Goal: Information Seeking & Learning: Find specific fact

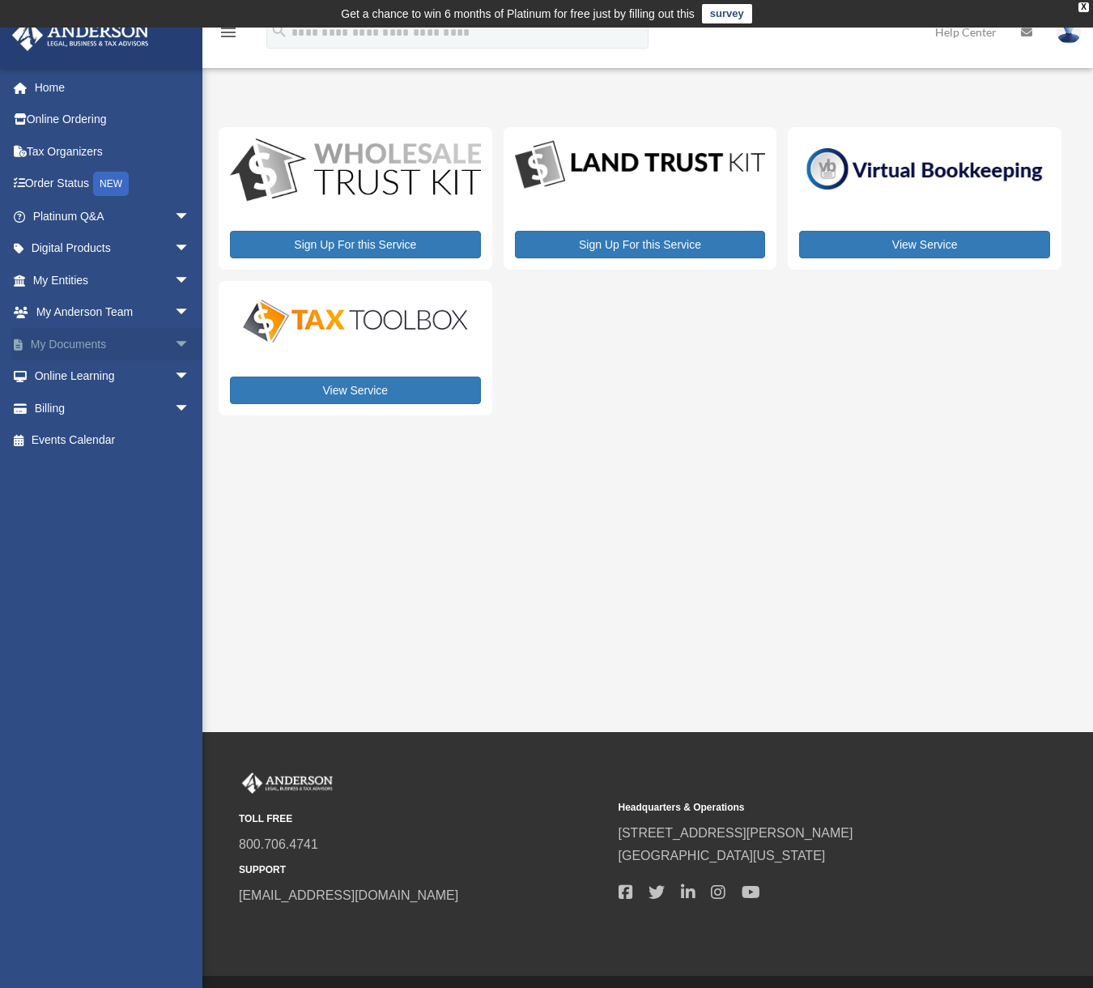
click at [174, 345] on span "arrow_drop_down" at bounding box center [190, 344] width 32 height 33
click at [73, 380] on link "Box" at bounding box center [119, 376] width 192 height 32
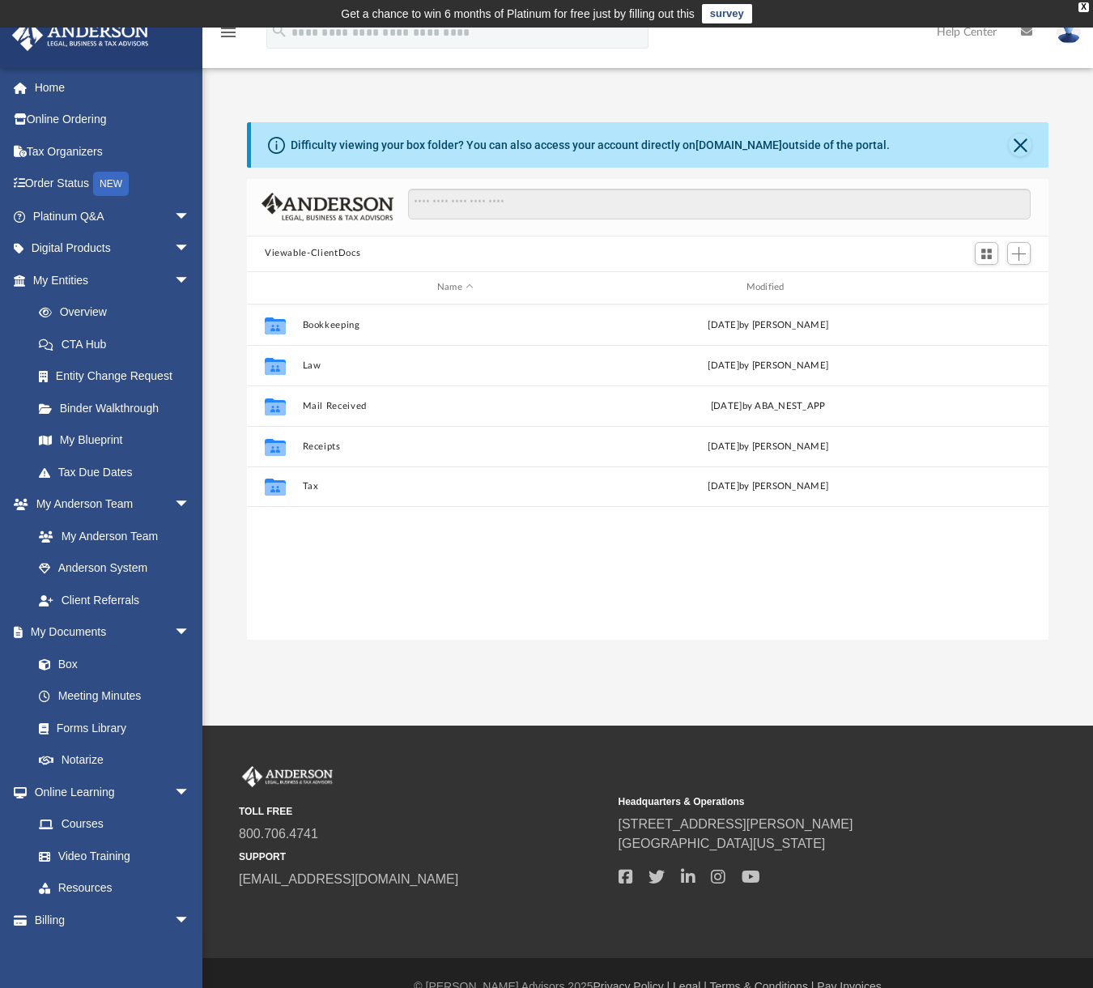
scroll to position [356, 790]
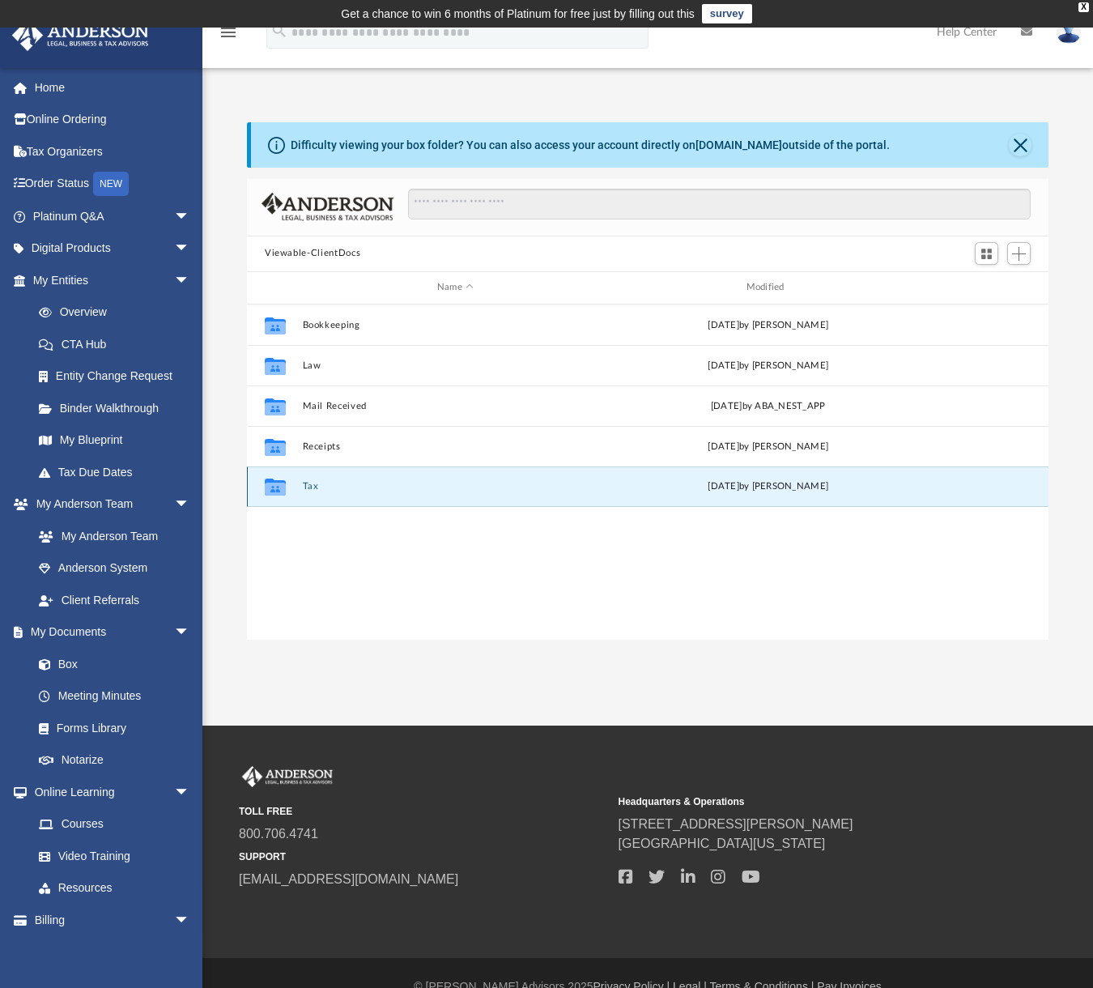
click at [313, 488] on button "Tax" at bounding box center [456, 486] width 306 height 11
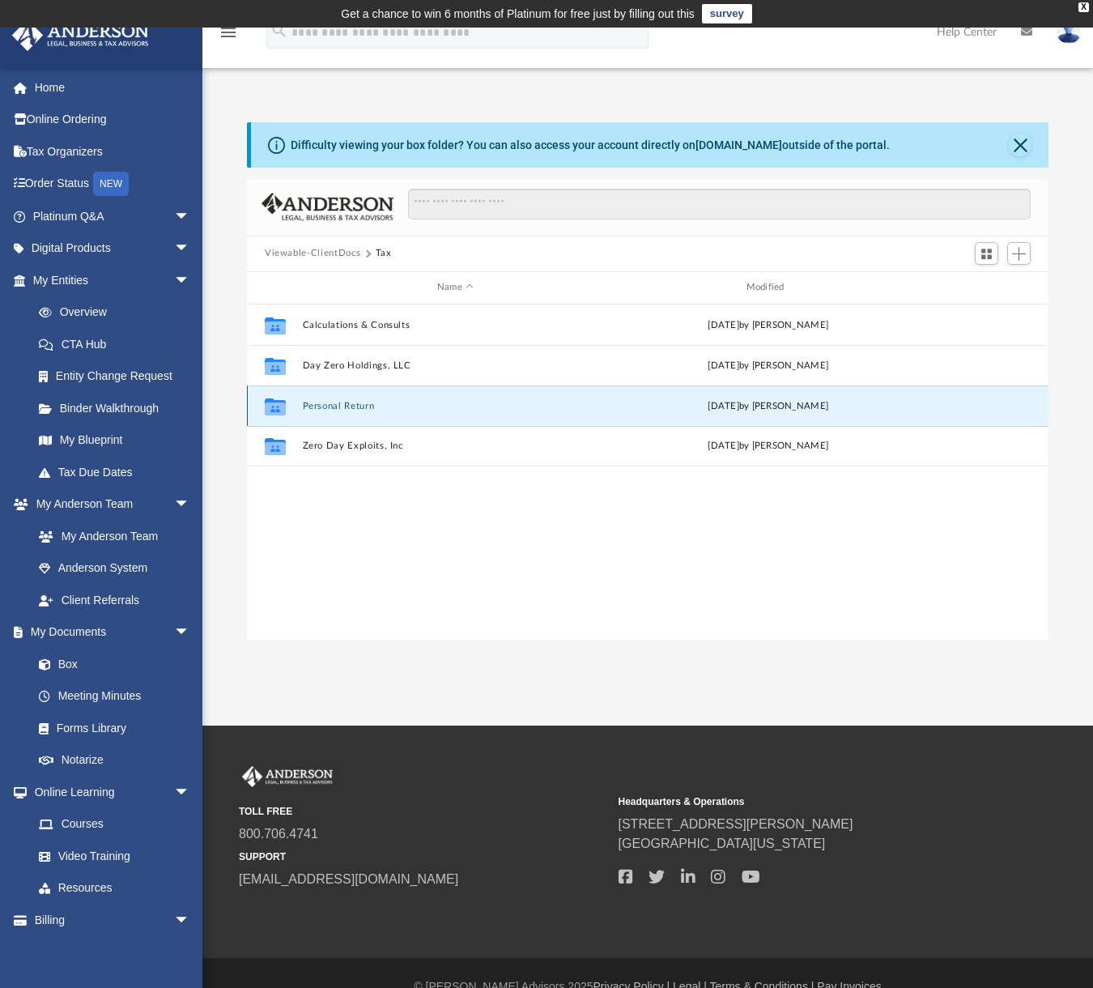
click at [339, 405] on button "Personal Return" at bounding box center [456, 405] width 306 height 11
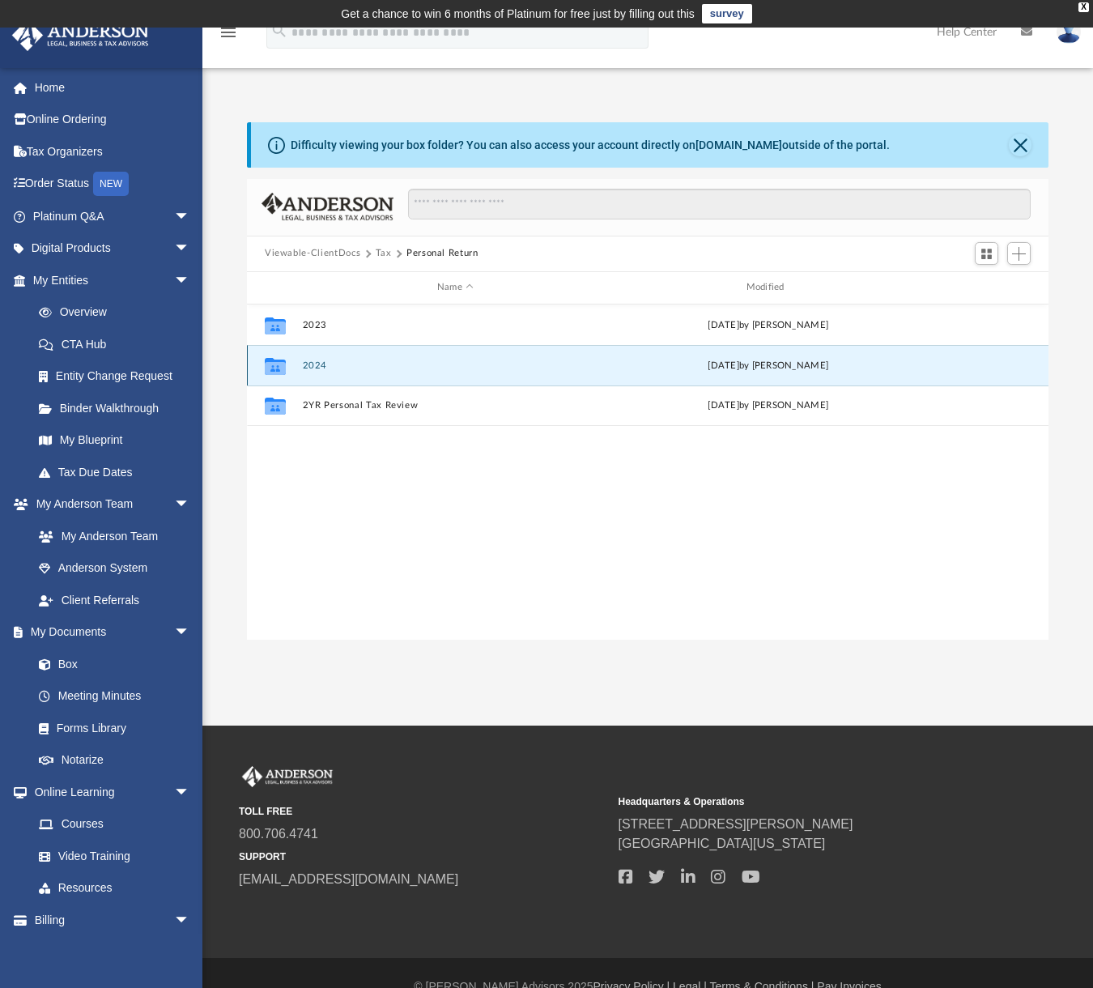
click at [319, 364] on button "2024" at bounding box center [456, 365] width 306 height 11
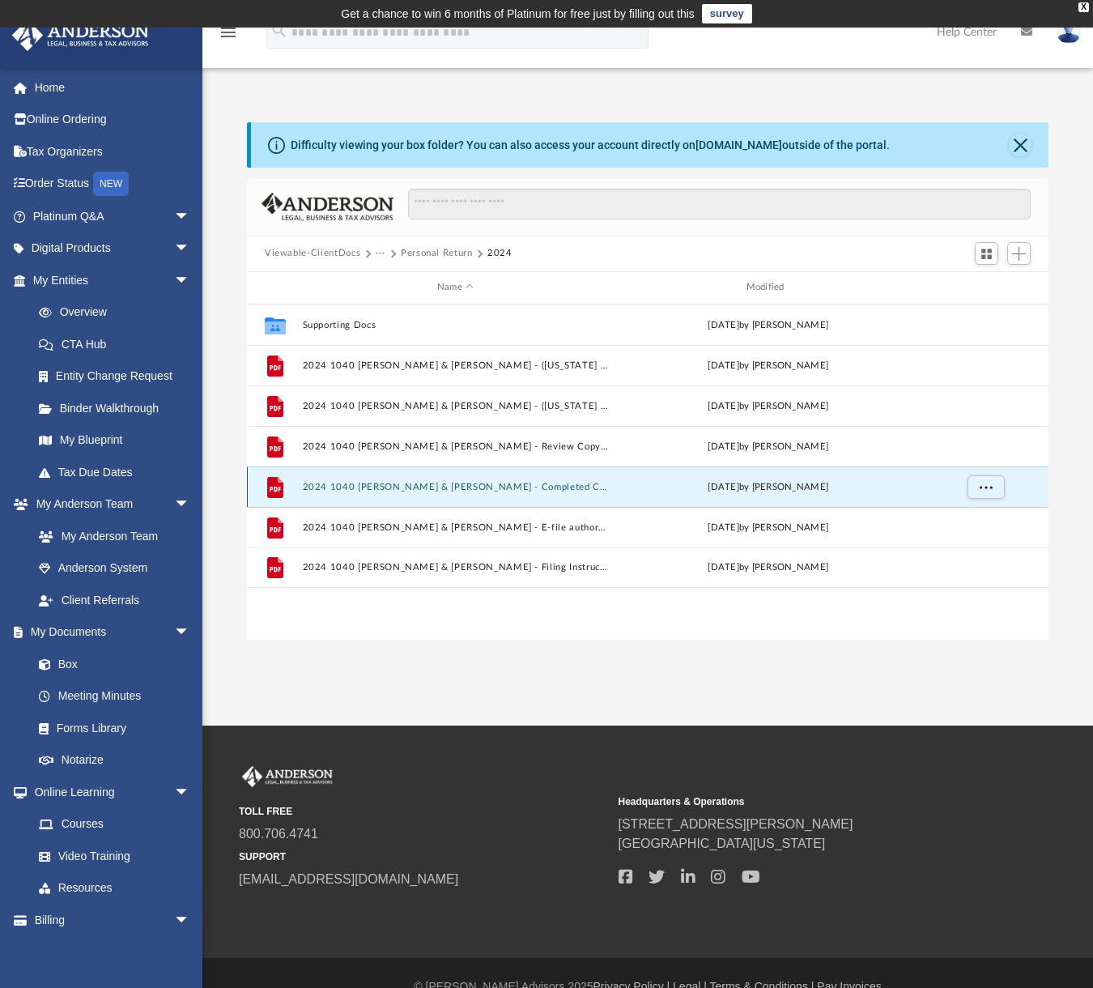
click at [551, 484] on button "2024 1040 [PERSON_NAME] & [PERSON_NAME] - Completed Copy.pdf" at bounding box center [456, 486] width 306 height 11
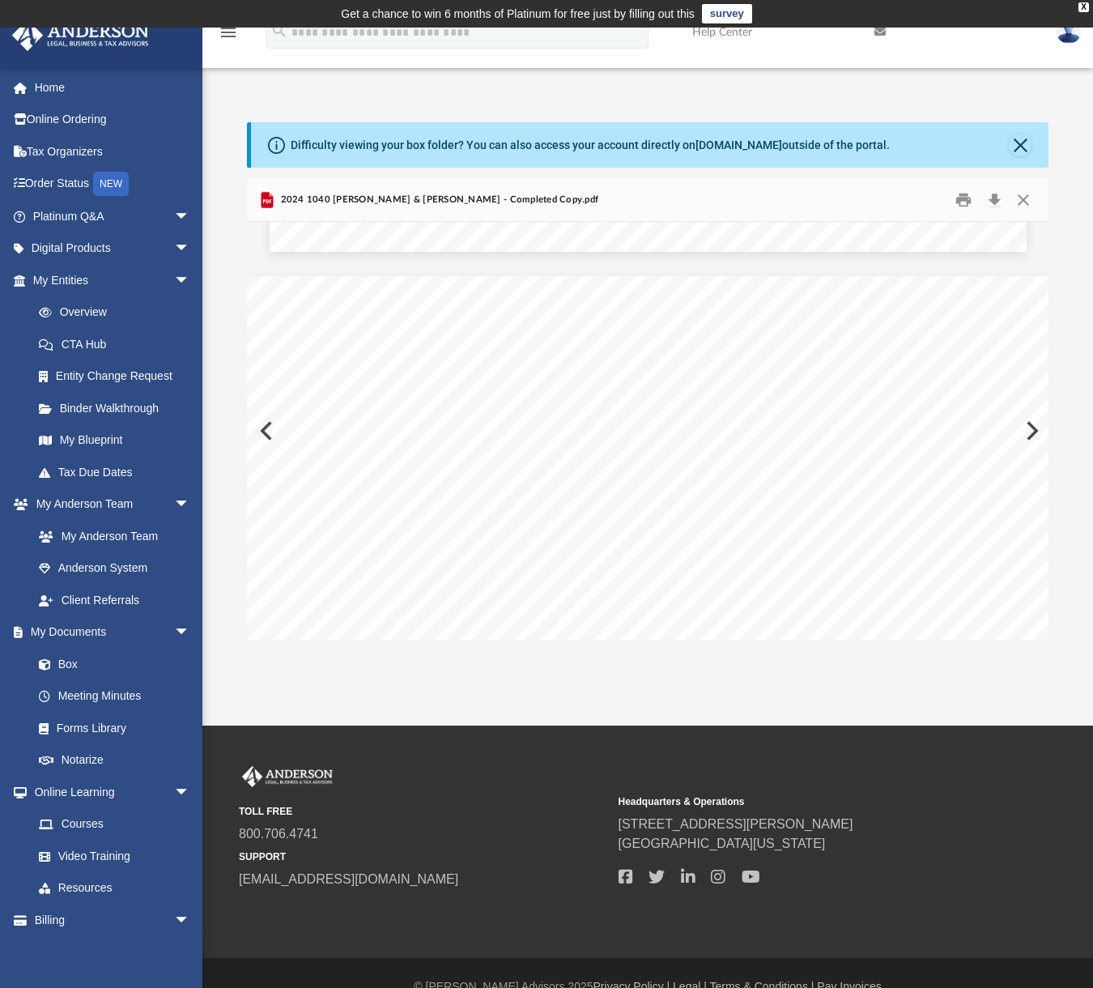
scroll to position [2996, 0]
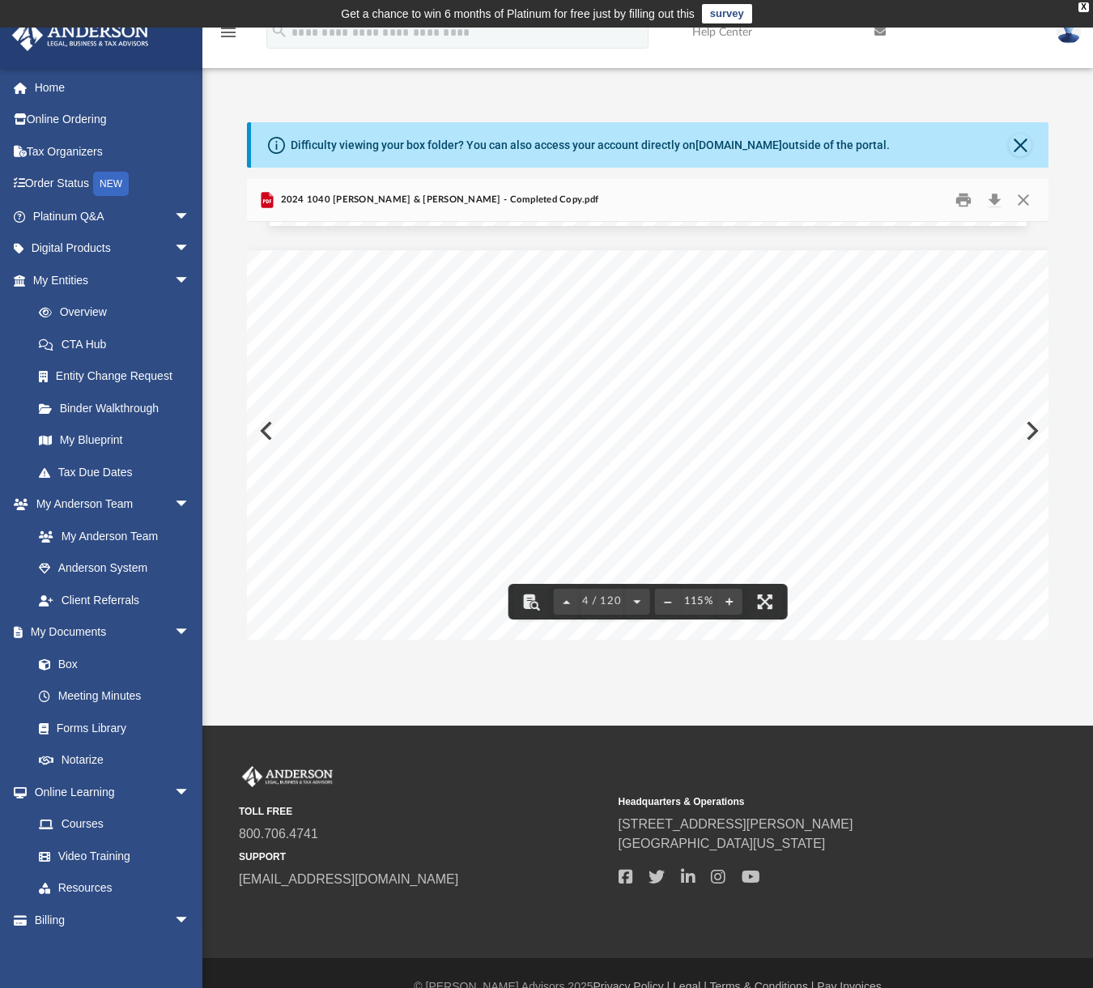
drag, startPoint x: 660, startPoint y: 478, endPoint x: 622, endPoint y: 480, distance: 38.1
click at [622, 480] on div "403481 [DATE] Direct Deposit/Debit Report Name: ID Number: Debit/Deposit Date U…" at bounding box center [737, 628] width 980 height 757
drag, startPoint x: 945, startPoint y: 436, endPoint x: 986, endPoint y: 436, distance: 40.5
click at [986, 436] on span "5,683." at bounding box center [981, 437] width 53 height 12
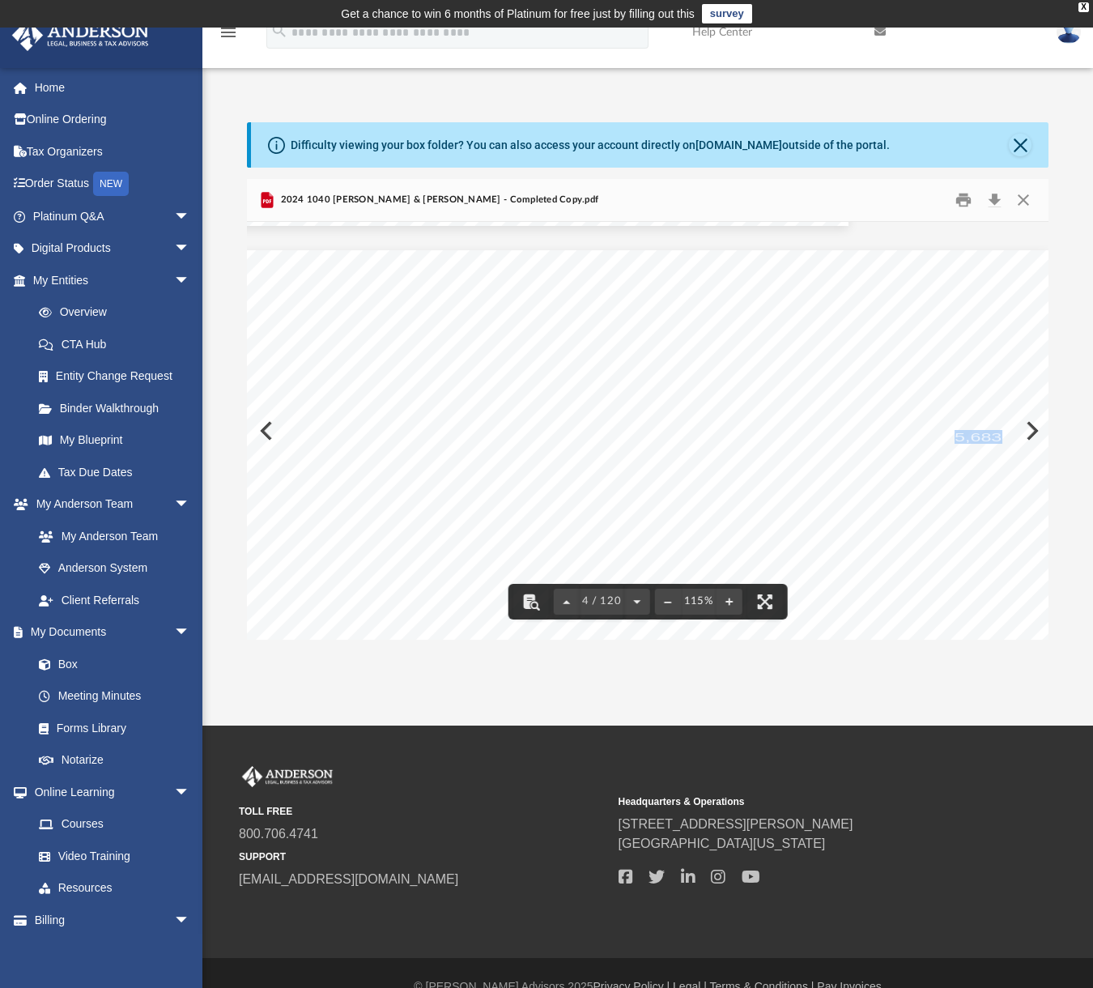
drag, startPoint x: 986, startPoint y: 436, endPoint x: 940, endPoint y: 454, distance: 49.0
click at [940, 454] on div "403481 [DATE] Direct Deposit/Debit Report Name: ID Number: Debit/Deposit Date U…" at bounding box center [559, 628] width 980 height 757
click at [949, 466] on div "403481 [DATE] Direct Deposit/Debit Report Name: ID Number: Debit/Deposit Date U…" at bounding box center [559, 628] width 980 height 757
click at [943, 471] on div "403481 [DATE] Direct Deposit/Debit Report Name: ID Number: Debit/Deposit Date U…" at bounding box center [559, 628] width 980 height 757
click at [955, 435] on span "5,683." at bounding box center [981, 437] width 53 height 12
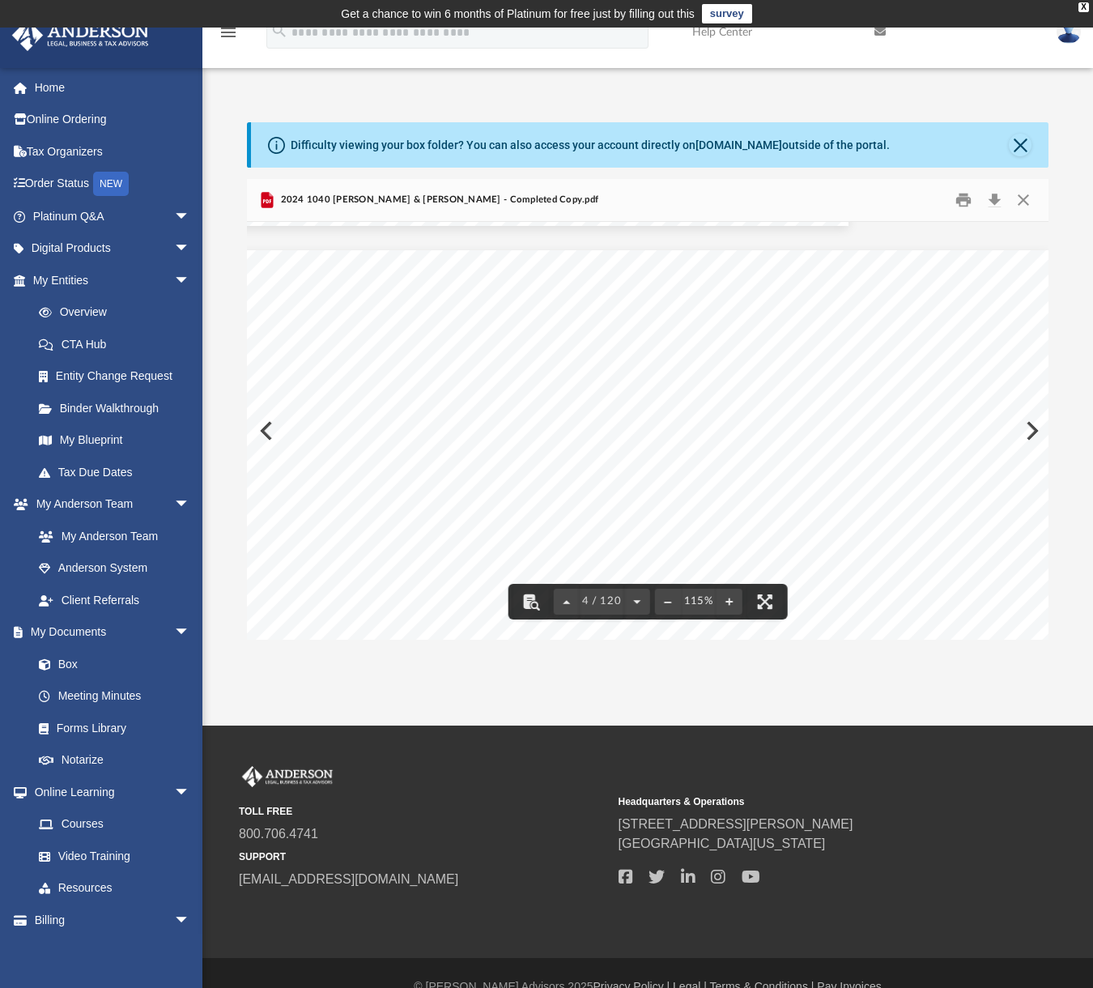
click at [972, 434] on span "5,683." at bounding box center [981, 437] width 53 height 12
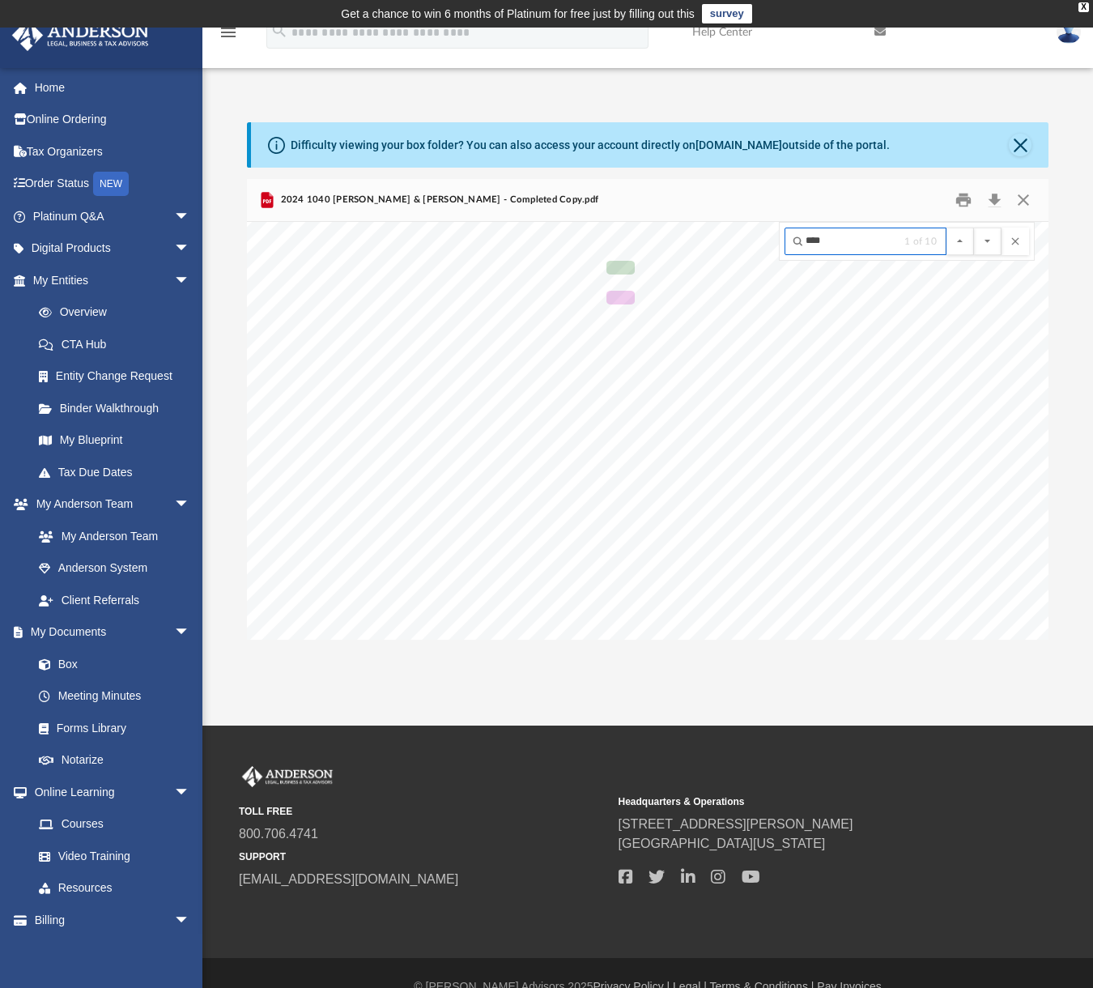
scroll to position [105039, 190]
type input "****"
click at [974, 228] on button "File preview" at bounding box center [988, 242] width 28 height 28
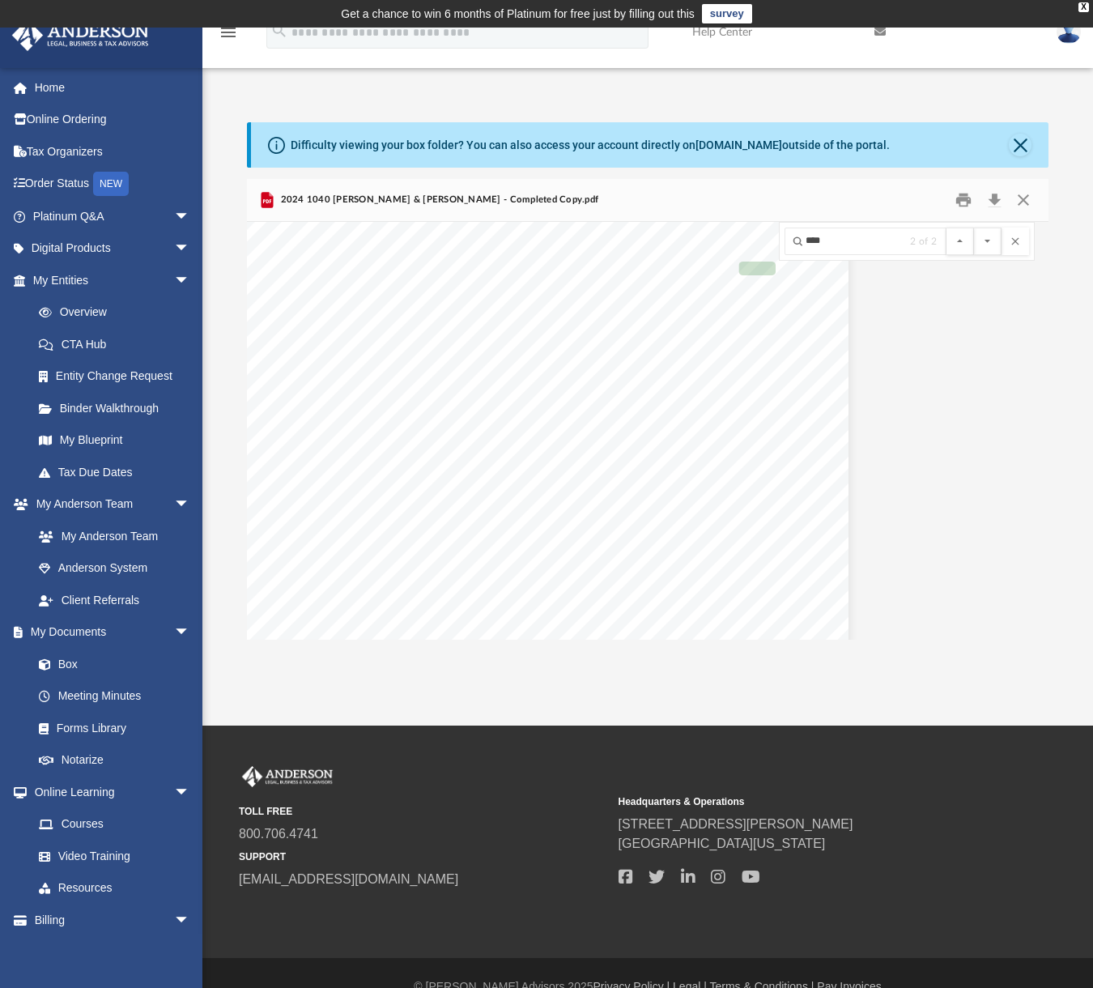
scroll to position [105039, 190]
click at [974, 228] on button "File preview" at bounding box center [988, 242] width 28 height 28
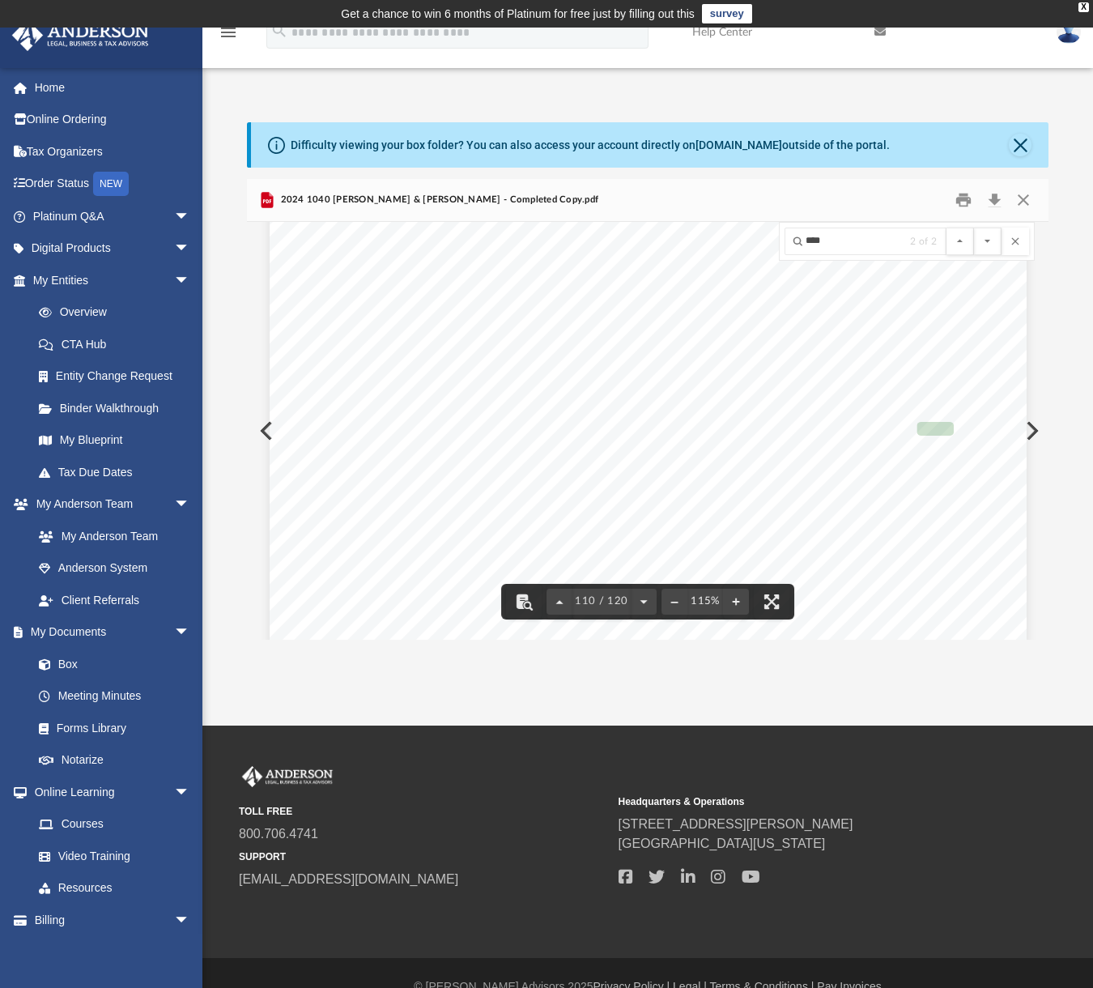
scroll to position [105629, 0]
click at [921, 348] on div "(U.S. Accounts Only) Account Number Routing Number I/We declare under the penal…" at bounding box center [648, 541] width 757 height 980
click at [930, 430] on span "5683" at bounding box center [936, 431] width 37 height 14
click at [1021, 241] on button "File preview" at bounding box center [1016, 242] width 28 height 28
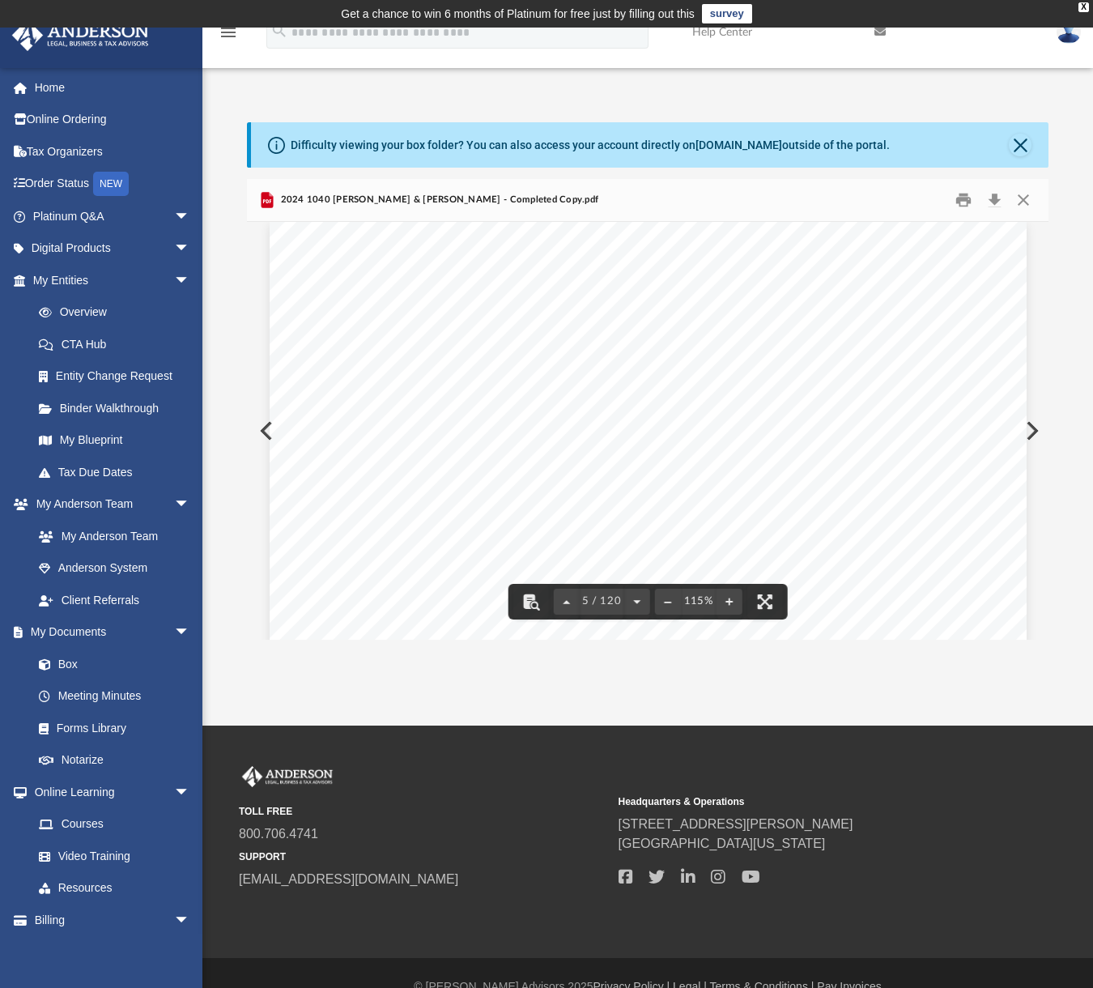
scroll to position [3887, 0]
drag, startPoint x: 790, startPoint y: 466, endPoint x: 849, endPoint y: 463, distance: 58.4
click at [849, 463] on span "410,822." at bounding box center [829, 461] width 70 height 12
drag, startPoint x: 675, startPoint y: 431, endPoint x: 730, endPoint y: 429, distance: 55.1
click at [730, 429] on span "557,863." at bounding box center [714, 431] width 70 height 12
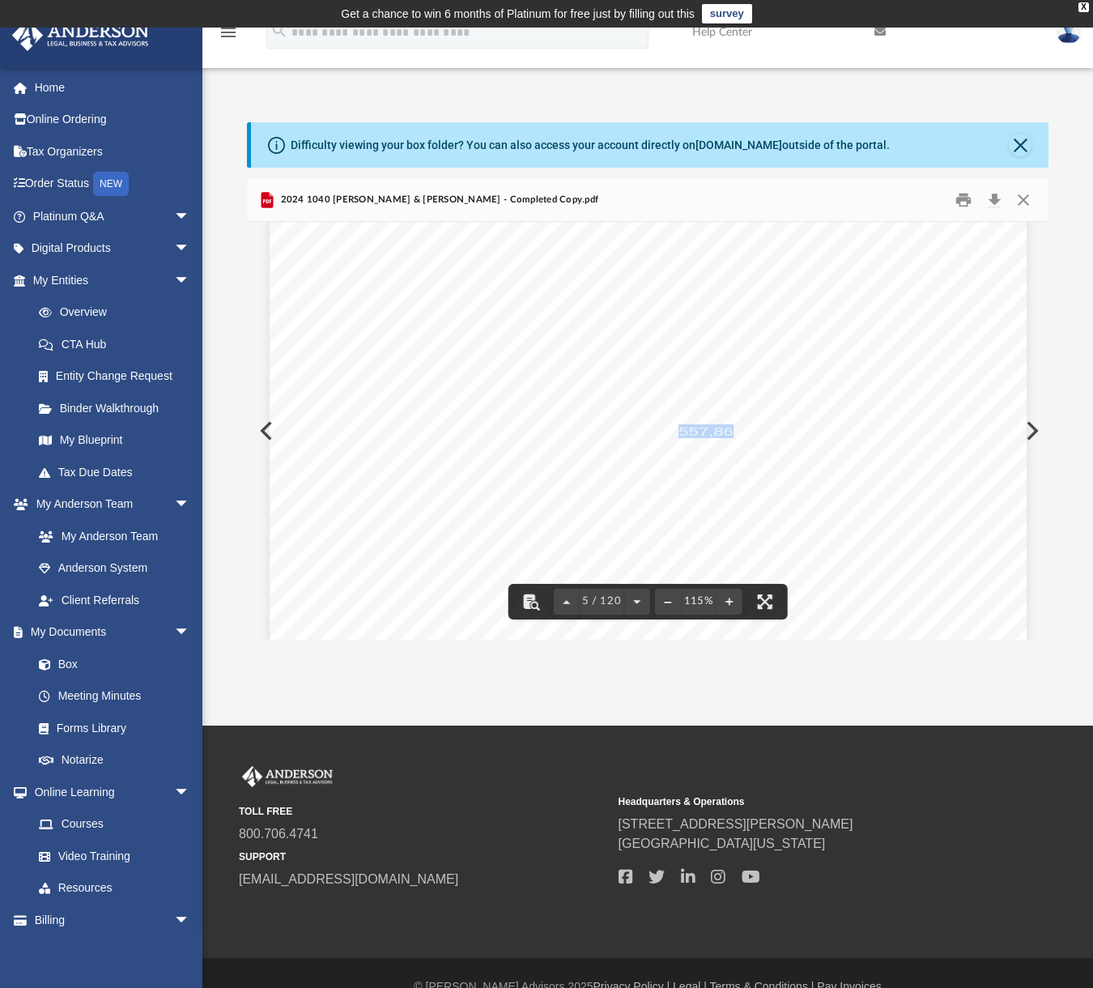
click at [670, 466] on div "426301 [DATE] Tax Year Tax Year [DATE] Increase (Decrease) Description 2023 Nam…" at bounding box center [648, 631] width 757 height 980
drag, startPoint x: 675, startPoint y: 462, endPoint x: 734, endPoint y: 461, distance: 59.1
click at [734, 461] on span "557,863." at bounding box center [714, 461] width 70 height 12
